Goal: Find specific page/section: Find specific page/section

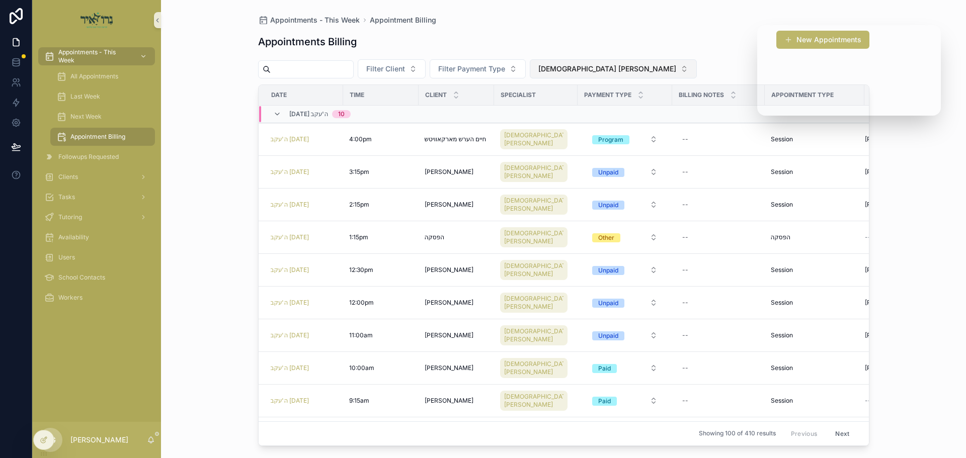
click at [621, 68] on span "[DEMOGRAPHIC_DATA] [PERSON_NAME]" at bounding box center [607, 69] width 138 height 10
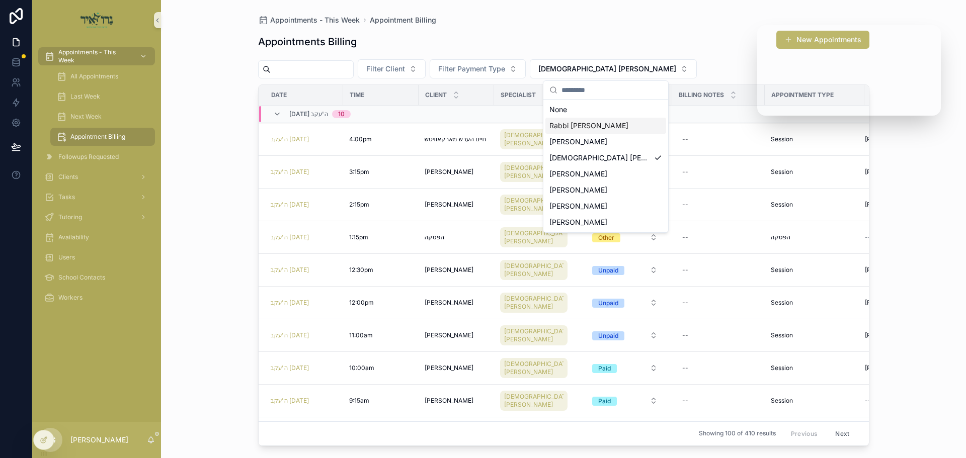
click at [606, 127] on span "Rabbi [PERSON_NAME]" at bounding box center [588, 126] width 79 height 10
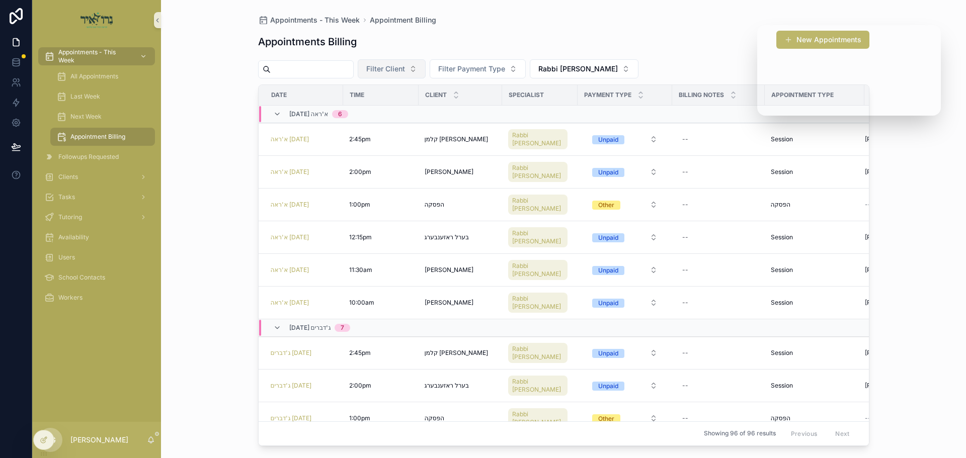
click at [405, 67] on span "Filter Client" at bounding box center [385, 69] width 39 height 10
type input "*"
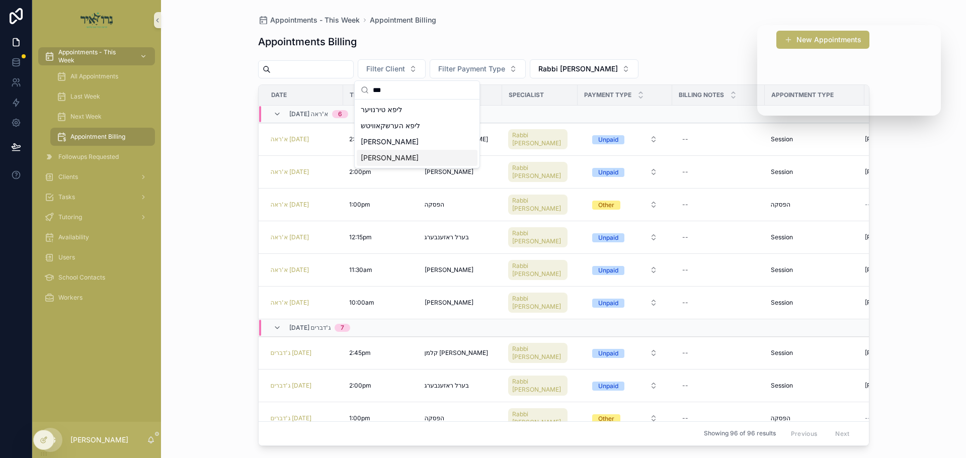
type input "***"
click at [381, 160] on span "[PERSON_NAME]" at bounding box center [390, 158] width 58 height 10
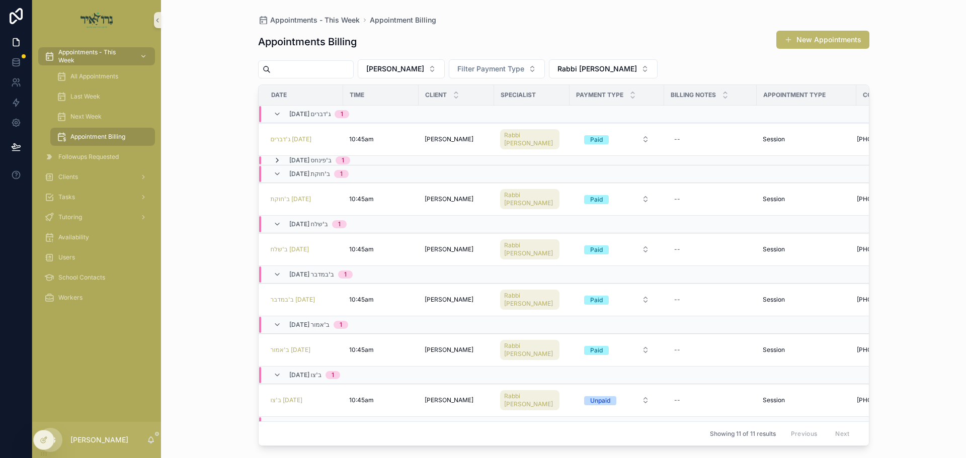
click at [276, 160] on icon "scrollable content" at bounding box center [277, 160] width 8 height 8
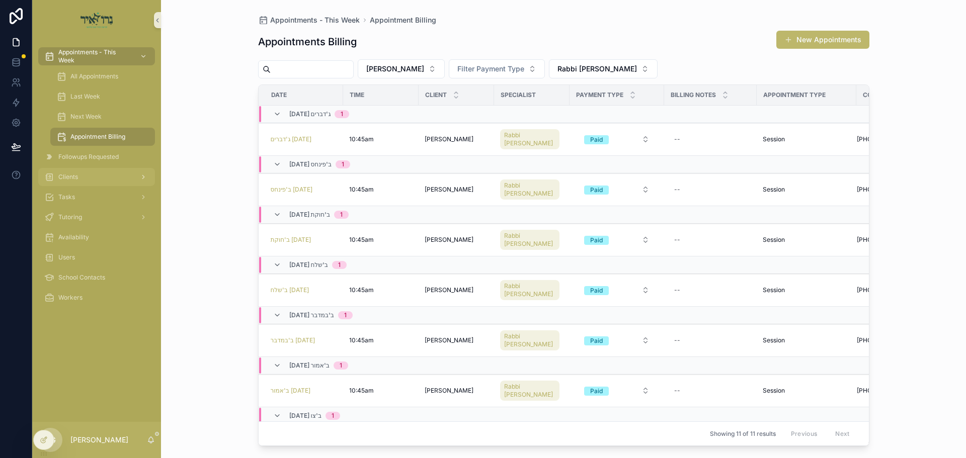
click at [92, 177] on div "Clients" at bounding box center [96, 177] width 105 height 16
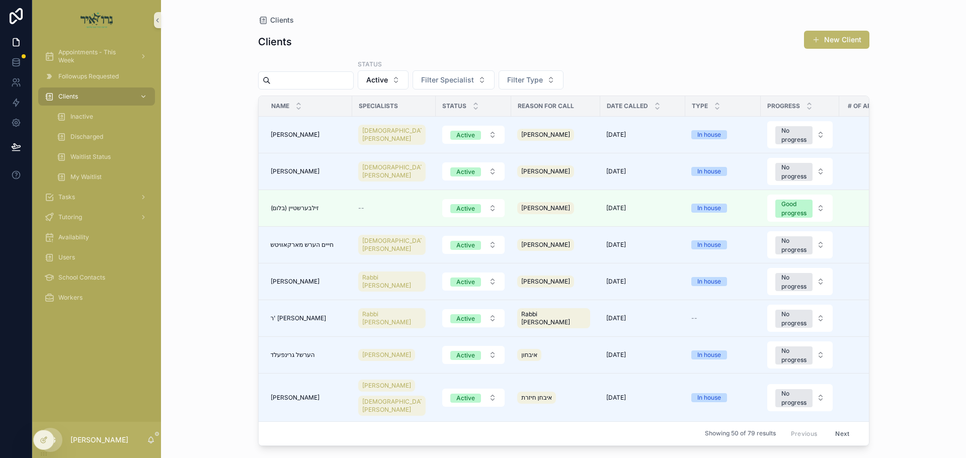
click at [328, 75] on input "scrollable content" at bounding box center [312, 80] width 83 height 14
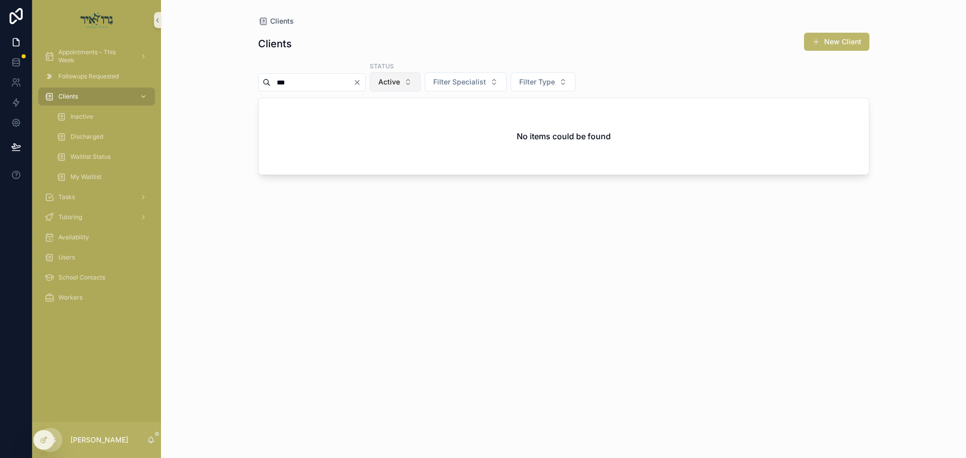
type input "***"
click at [400, 81] on span "Active" at bounding box center [389, 82] width 22 height 10
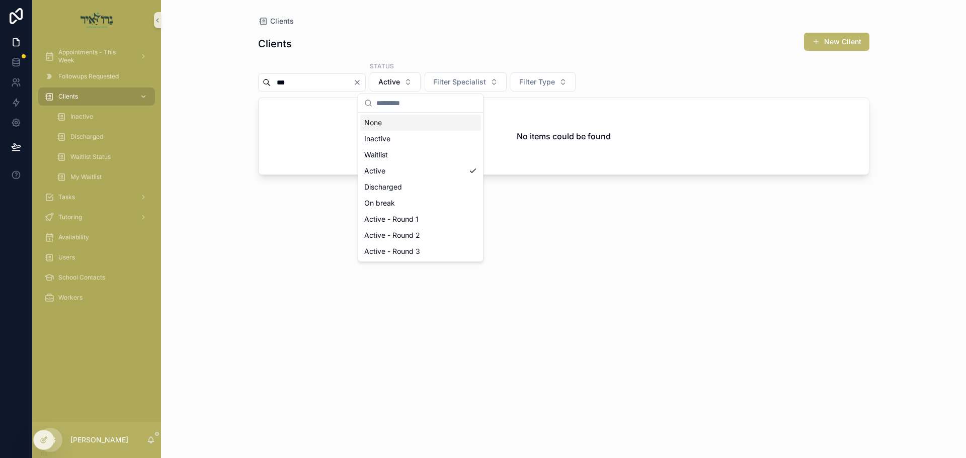
click at [399, 125] on div "None" at bounding box center [420, 123] width 121 height 16
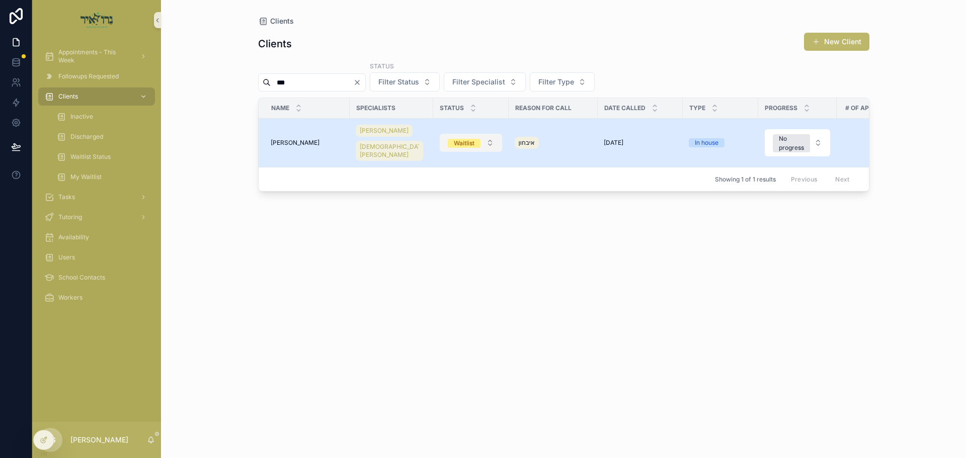
click at [487, 145] on button "Waitlist" at bounding box center [471, 143] width 62 height 18
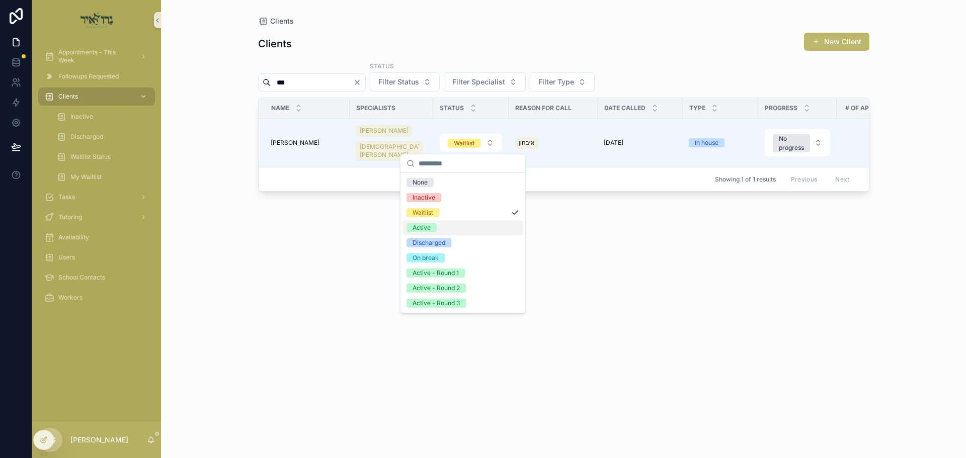
drag, startPoint x: 426, startPoint y: 229, endPoint x: 396, endPoint y: 215, distance: 32.9
click at [425, 228] on div "Active" at bounding box center [422, 227] width 18 height 9
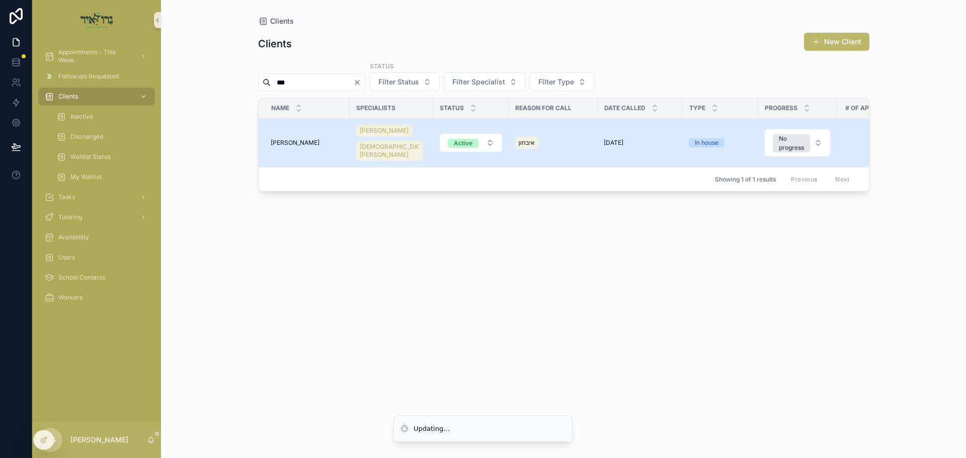
click at [284, 139] on span "[PERSON_NAME]" at bounding box center [295, 143] width 49 height 8
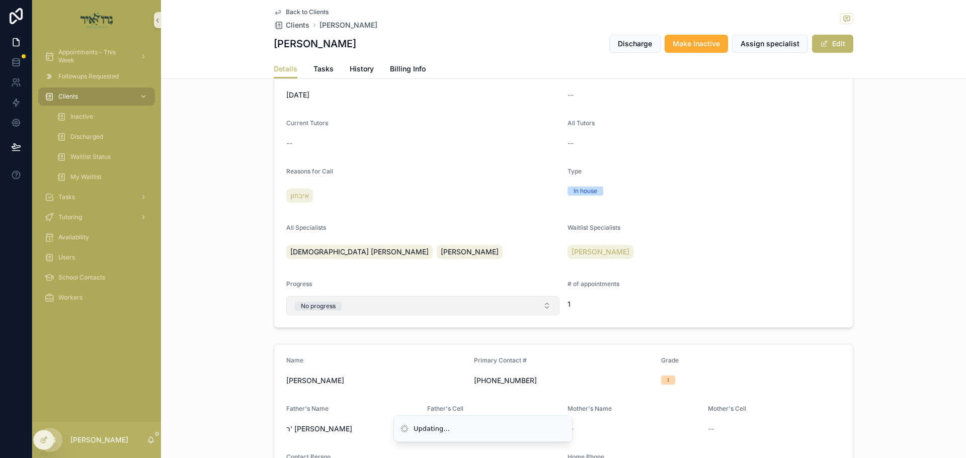
scroll to position [151, 0]
